Goal: Task Accomplishment & Management: Manage account settings

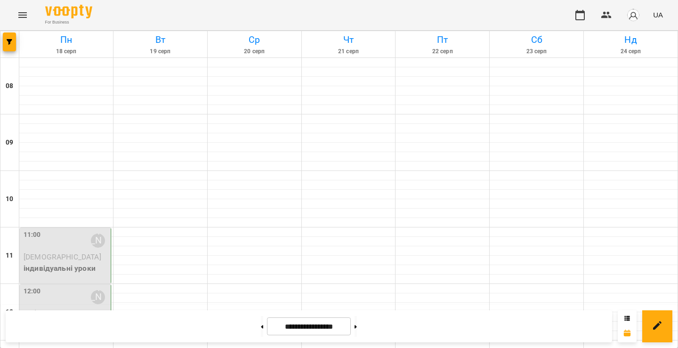
scroll to position [102, 0]
click at [51, 251] on p "[DEMOGRAPHIC_DATA]" at bounding box center [66, 256] width 85 height 11
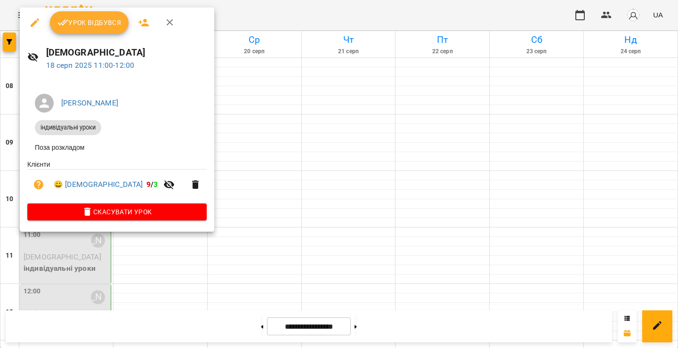
click at [85, 26] on span "Урок відбувся" at bounding box center [89, 22] width 64 height 11
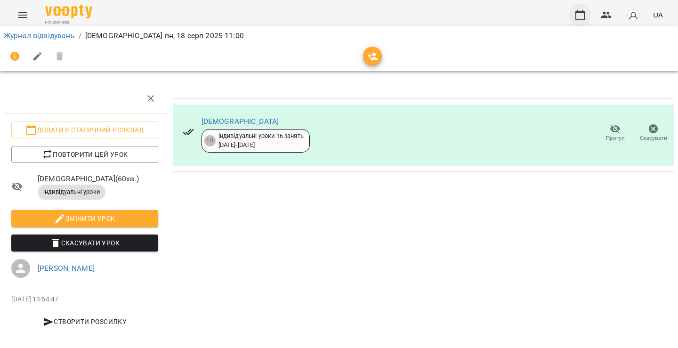
click at [581, 12] on icon "button" at bounding box center [579, 15] width 9 height 10
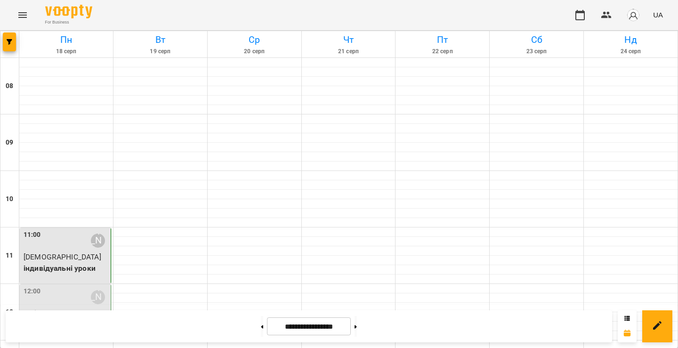
click at [53, 286] on div "12:00 [PERSON_NAME] [PERSON_NAME] індивідуальні уроки" at bounding box center [65, 312] width 91 height 56
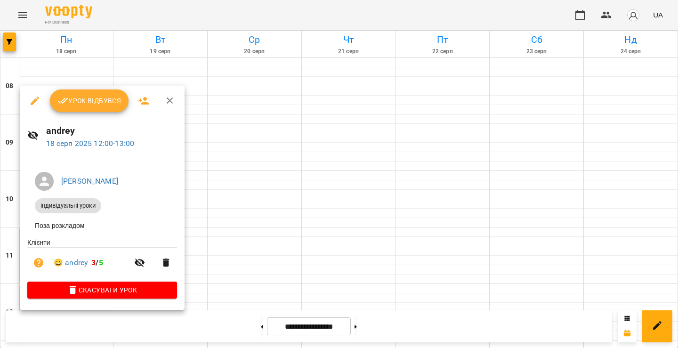
click at [85, 103] on span "Урок відбувся" at bounding box center [89, 100] width 64 height 11
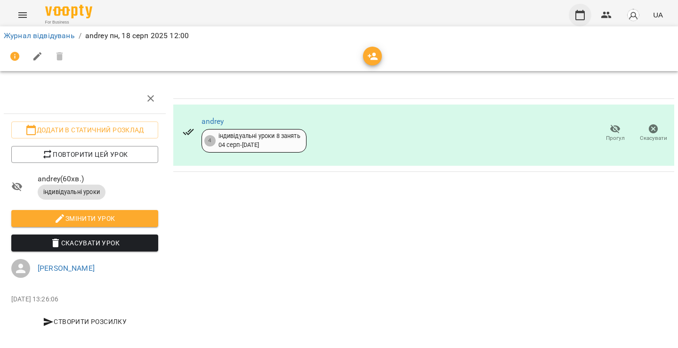
click at [582, 10] on icon "button" at bounding box center [579, 14] width 11 height 11
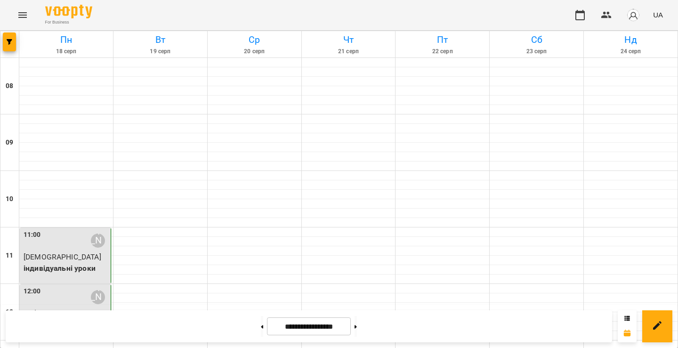
scroll to position [83, 0]
click at [52, 308] on p "andrey" at bounding box center [66, 313] width 85 height 11
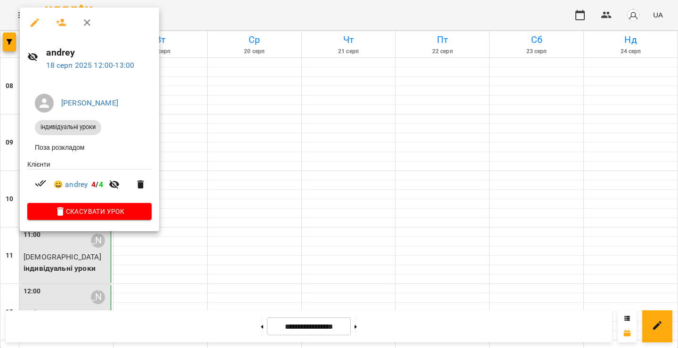
click at [243, 109] on div at bounding box center [339, 174] width 678 height 348
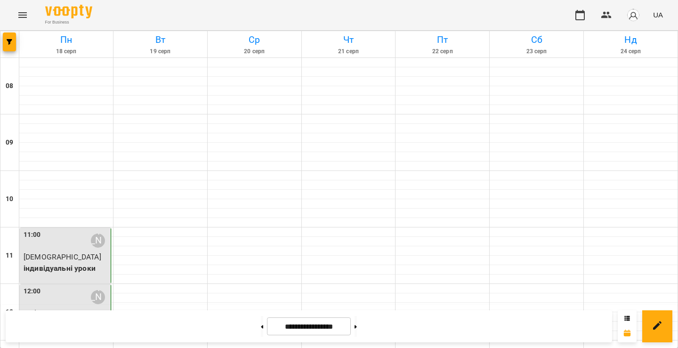
scroll to position [96, 0]
click at [78, 263] on p "індивідуальні уроки" at bounding box center [66, 268] width 85 height 11
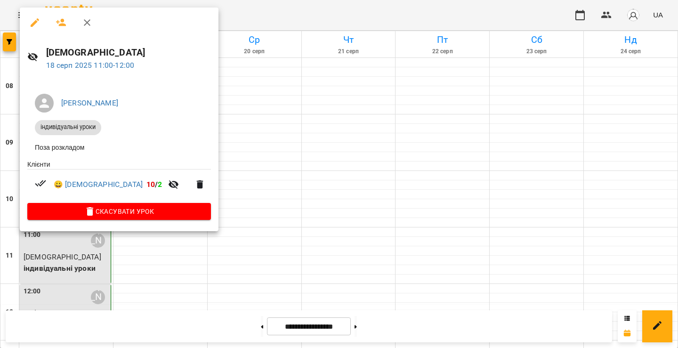
click at [234, 137] on div at bounding box center [339, 174] width 678 height 348
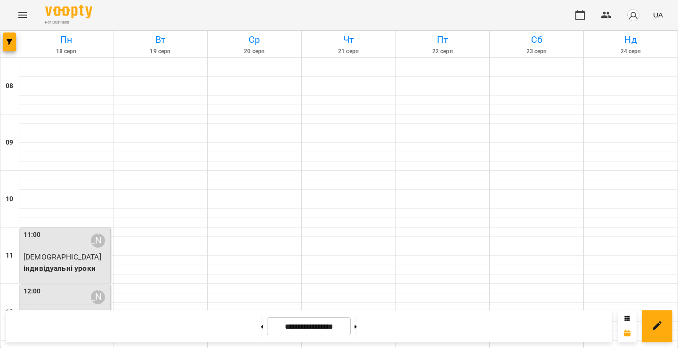
scroll to position [268, 0]
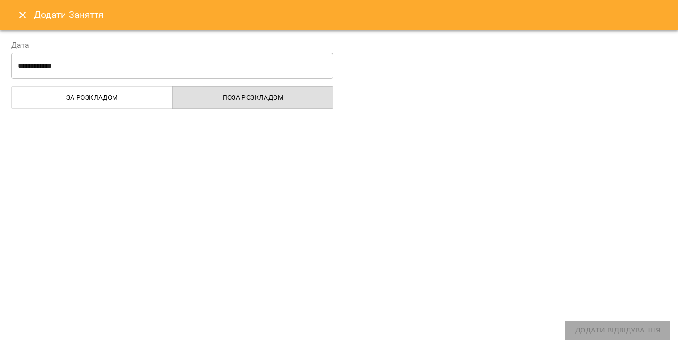
select select "**********"
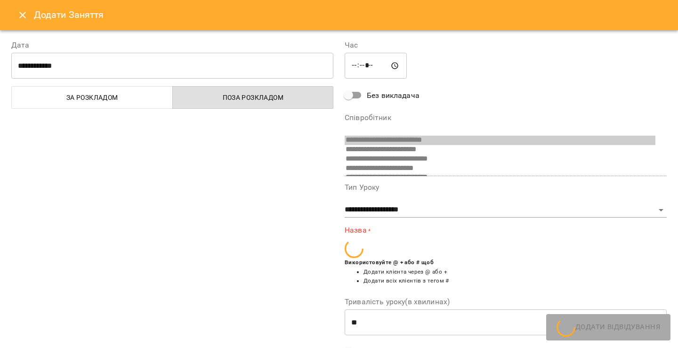
scroll to position [34, 0]
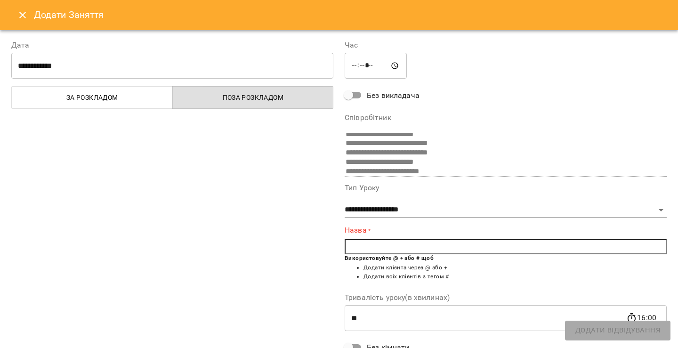
click at [397, 252] on input "text" at bounding box center [506, 246] width 322 height 15
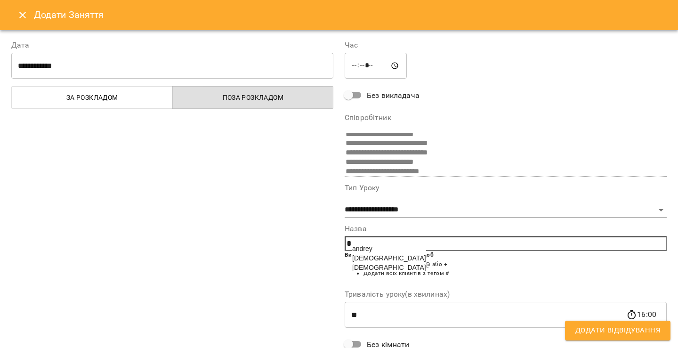
click at [361, 261] on span "[DEMOGRAPHIC_DATA]" at bounding box center [389, 258] width 74 height 8
type input "***"
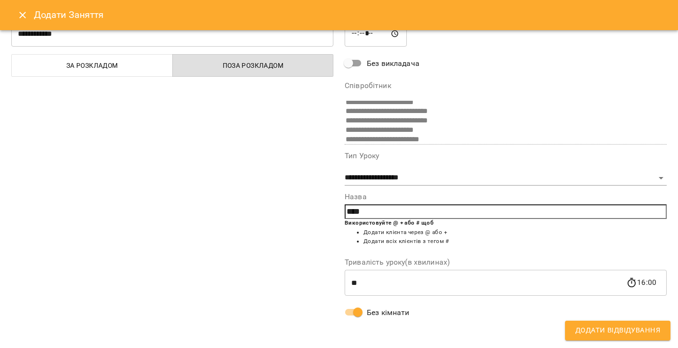
scroll to position [32, 0]
click at [579, 330] on span "Додати Відвідування" at bounding box center [617, 330] width 85 height 12
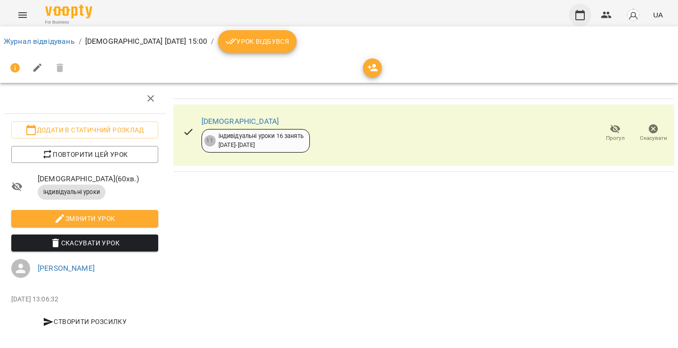
click at [580, 13] on icon "button" at bounding box center [579, 14] width 11 height 11
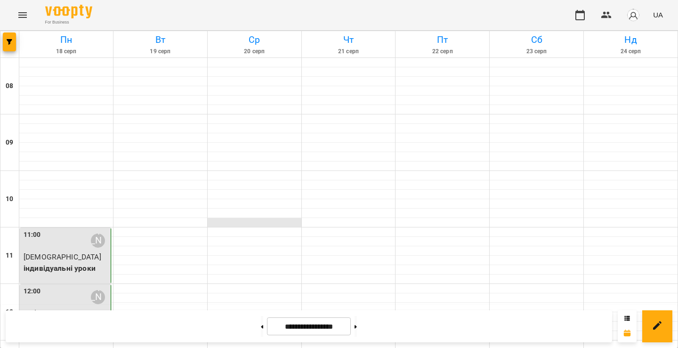
scroll to position [371, 0]
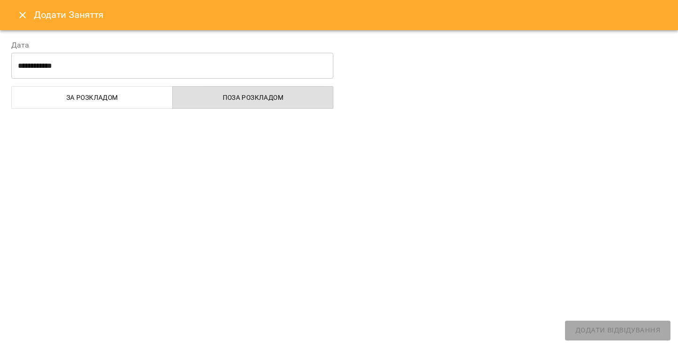
select select "**********"
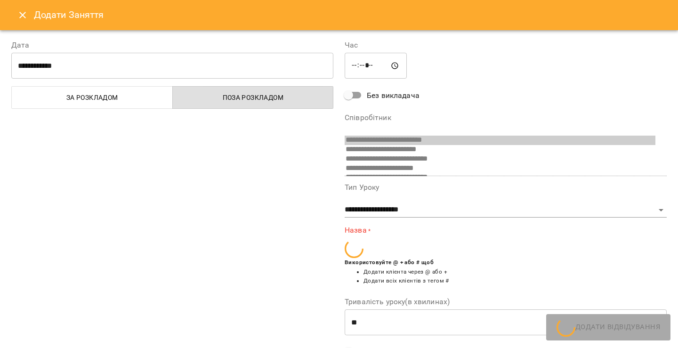
scroll to position [34, 0]
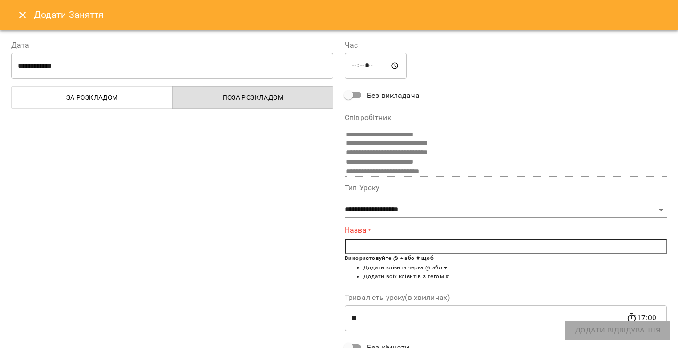
click at [360, 251] on input "text" at bounding box center [506, 246] width 322 height 15
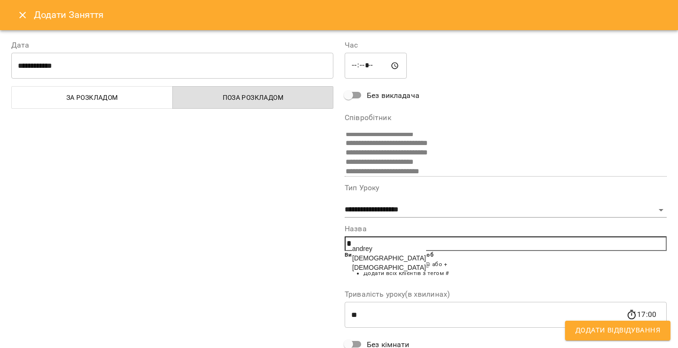
click at [367, 246] on span "andrey" at bounding box center [362, 249] width 20 height 8
type input "******"
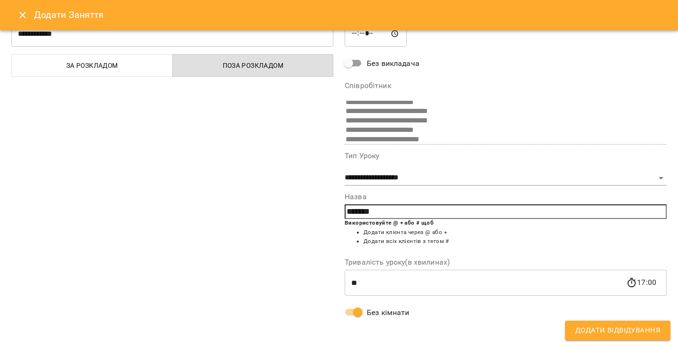
scroll to position [32, 0]
click at [569, 329] on button "Додати Відвідування" at bounding box center [617, 331] width 105 height 20
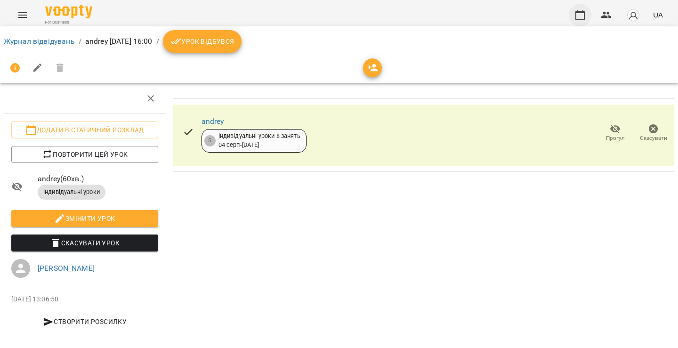
click at [578, 13] on icon "button" at bounding box center [579, 14] width 11 height 11
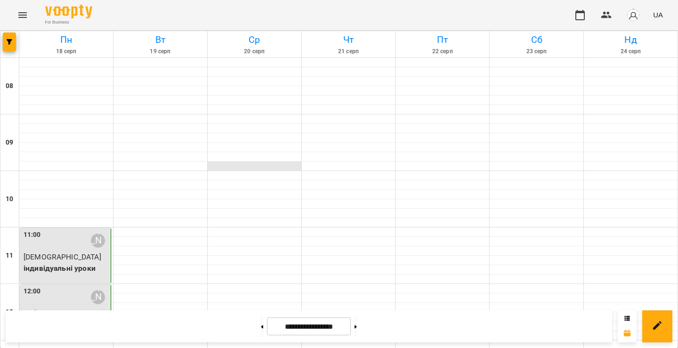
scroll to position [307, 0]
